Goal: Obtain resource: Download file/media

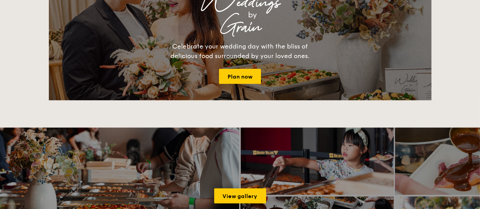
scroll to position [759, 0]
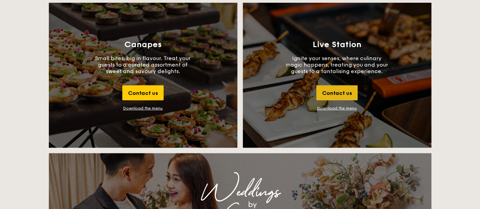
click at [327, 91] on div "Contact us" at bounding box center [336, 92] width 41 height 15
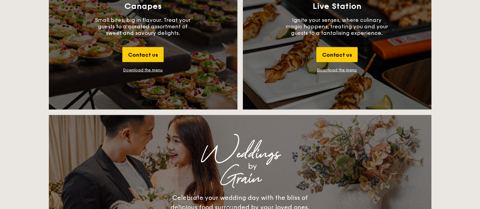
scroll to position [753, 0]
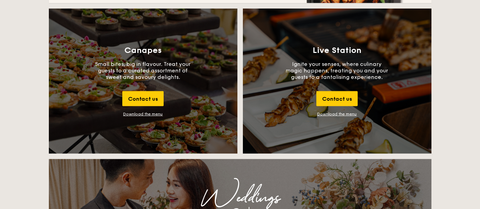
click at [342, 112] on link "Download the menu" at bounding box center [337, 114] width 40 height 5
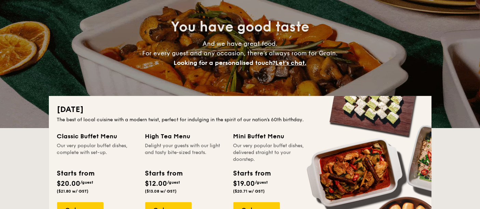
scroll to position [126, 0]
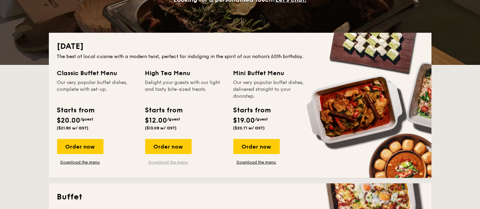
click at [181, 161] on link "Download the menu" at bounding box center [168, 162] width 46 height 5
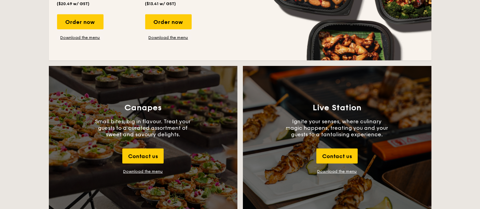
scroll to position [759, 0]
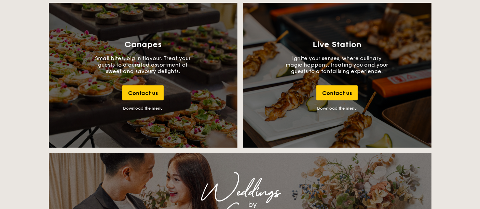
click at [147, 107] on div "Download the menu" at bounding box center [143, 108] width 40 height 5
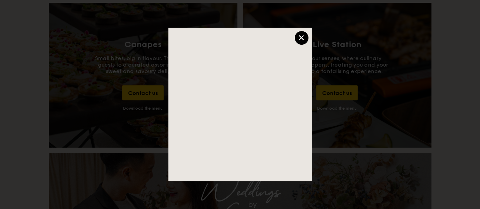
click at [305, 38] on div "×" at bounding box center [302, 38] width 14 height 14
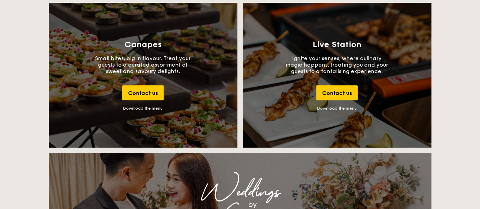
click at [142, 106] on div "Download the menu" at bounding box center [143, 108] width 40 height 5
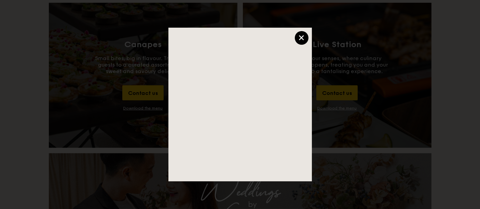
click at [301, 38] on div "×" at bounding box center [302, 38] width 14 height 14
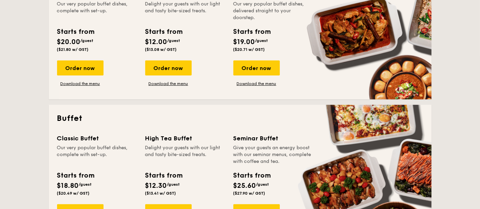
scroll to position [253, 0]
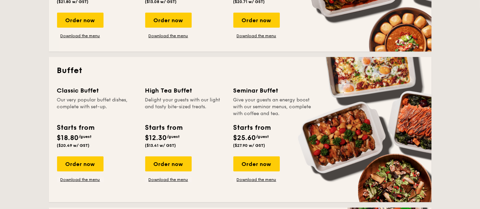
drag, startPoint x: 71, startPoint y: 89, endPoint x: 261, endPoint y: 93, distance: 190.7
click at [261, 93] on div "Classic Buffet Our very popular buffet dishes, complete with set-up. Starts fro…" at bounding box center [240, 140] width 366 height 108
click at [214, 106] on div "Delight your guests with our light and tasty bite-sized treats." at bounding box center [185, 107] width 80 height 21
drag, startPoint x: 241, startPoint y: 91, endPoint x: 273, endPoint y: 99, distance: 33.6
click at [266, 94] on div "Seminar Buffet" at bounding box center [273, 91] width 80 height 10
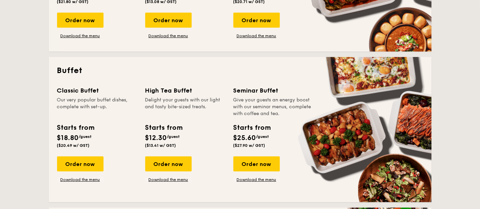
click at [274, 99] on div "Give your guests an energy boost with our seminar menus, complete with coffee a…" at bounding box center [273, 107] width 80 height 21
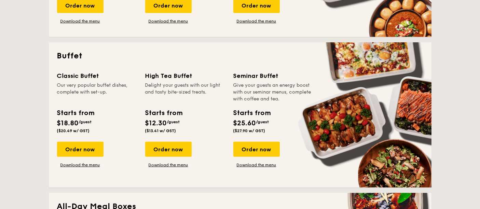
scroll to position [316, 0]
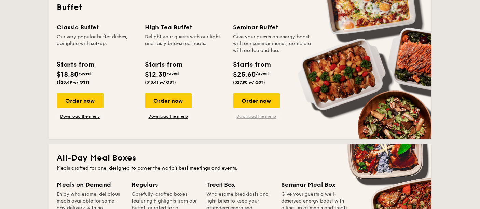
click at [256, 114] on link "Download the menu" at bounding box center [256, 116] width 46 height 5
click at [81, 115] on link "Download the menu" at bounding box center [80, 116] width 46 height 5
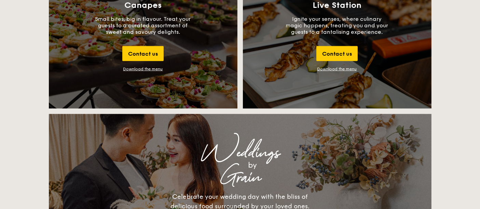
scroll to position [633, 0]
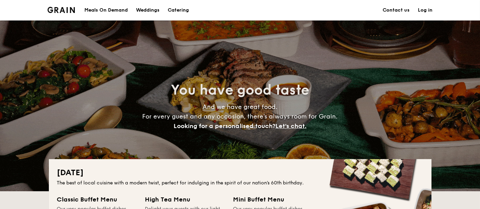
click at [110, 12] on div "Meals On Demand" at bounding box center [105, 10] width 43 height 21
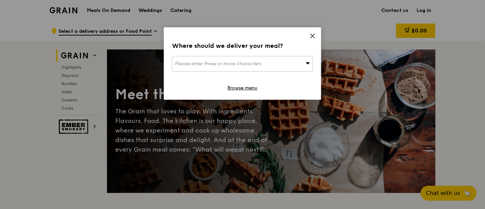
click at [313, 33] on icon at bounding box center [312, 36] width 6 height 6
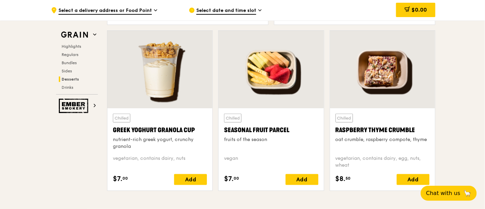
scroll to position [2015, 0]
